Goal: Task Accomplishment & Management: Manage account settings

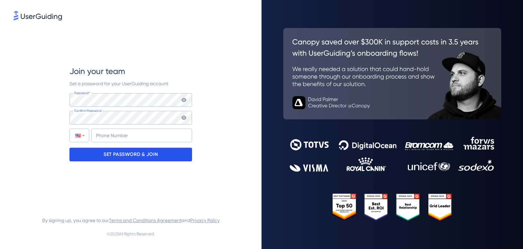
click at [123, 152] on p "SET PASSWORD & JOIN" at bounding box center [130, 154] width 54 height 11
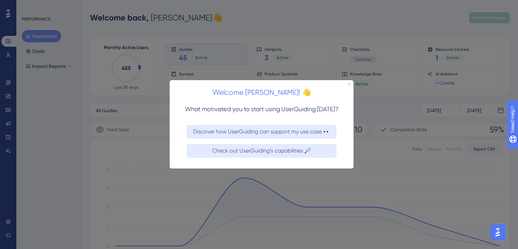
click at [349, 84] on icon "Close Preview" at bounding box center [349, 84] width 3 height 3
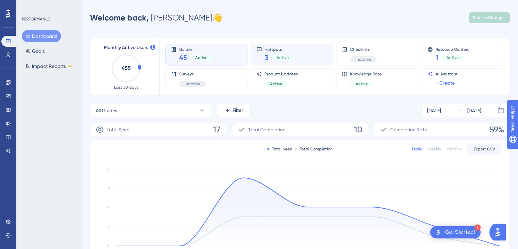
click at [286, 64] on div "Hotspots 3 Active" at bounding box center [292, 55] width 83 height 22
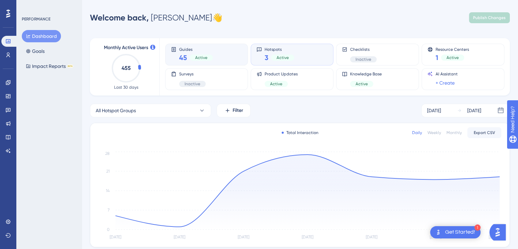
click at [184, 57] on span "45" at bounding box center [183, 58] width 8 height 10
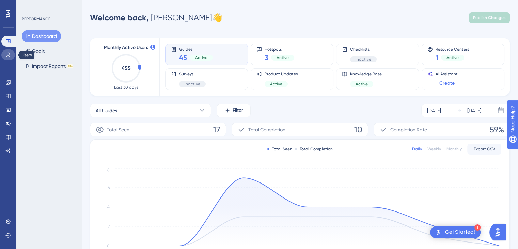
click at [9, 54] on icon at bounding box center [8, 54] width 4 height 5
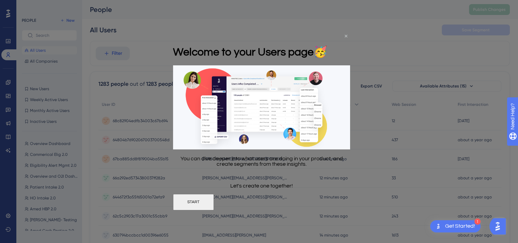
click at [346, 36] on icon "Close Preview" at bounding box center [346, 36] width 3 height 3
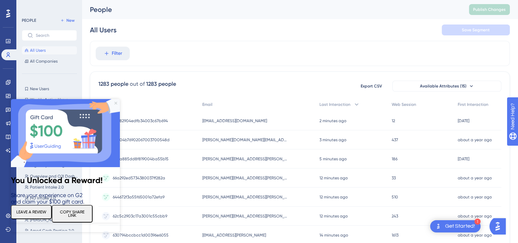
click at [116, 102] on icon "Close Preview" at bounding box center [115, 103] width 3 height 3
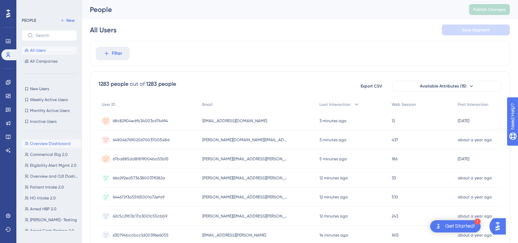
click at [58, 143] on span "Overview Dashboard" at bounding box center [50, 143] width 41 height 5
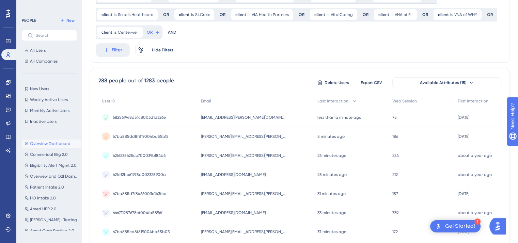
scroll to position [128, 0]
